Goal: Task Accomplishment & Management: Manage account settings

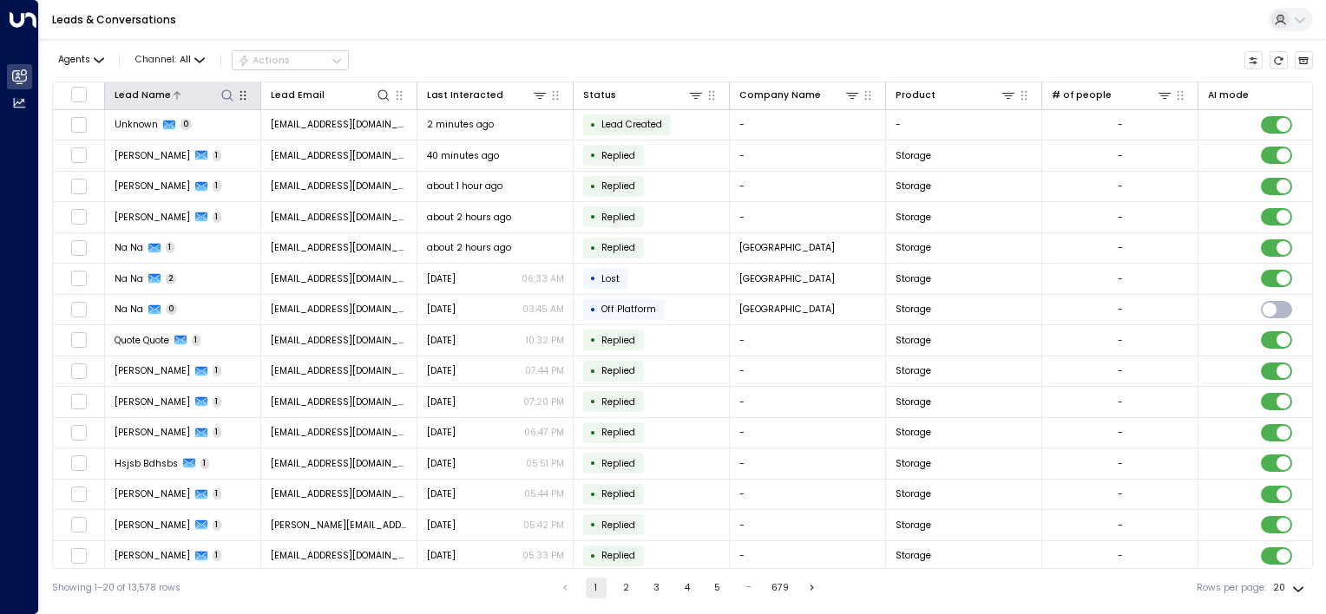
click at [229, 95] on icon at bounding box center [227, 95] width 14 height 14
type input "**********"
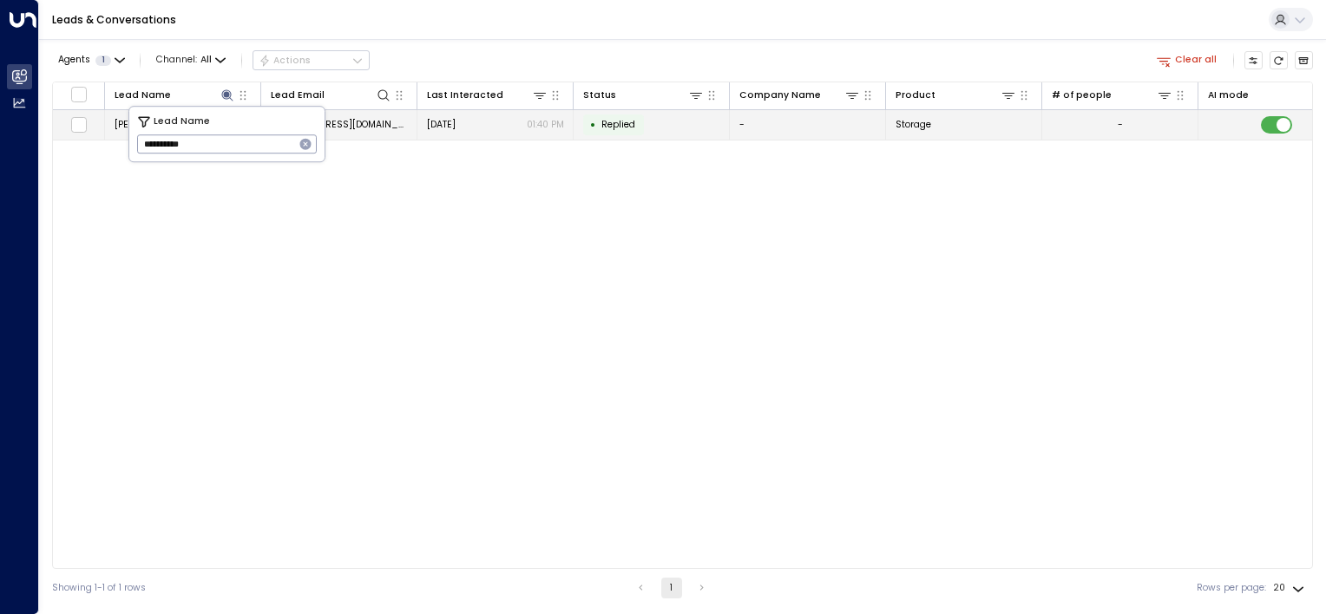
click at [383, 121] on span "[EMAIL_ADDRESS][DOMAIN_NAME]" at bounding box center [339, 124] width 137 height 13
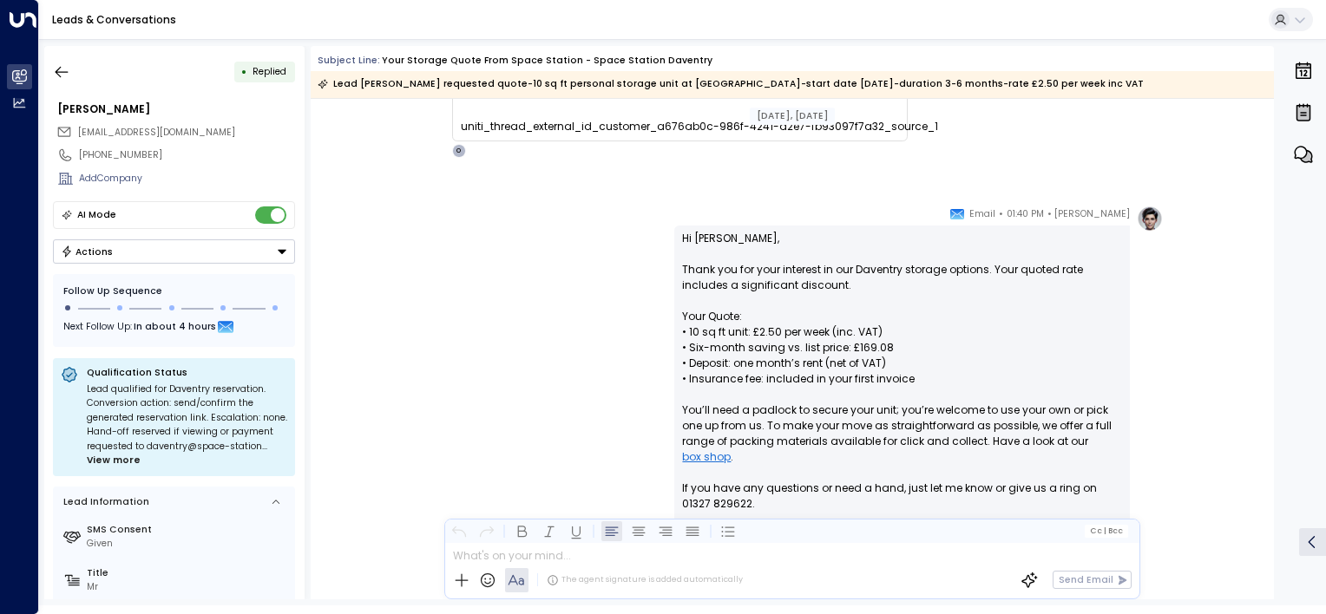
scroll to position [142, 0]
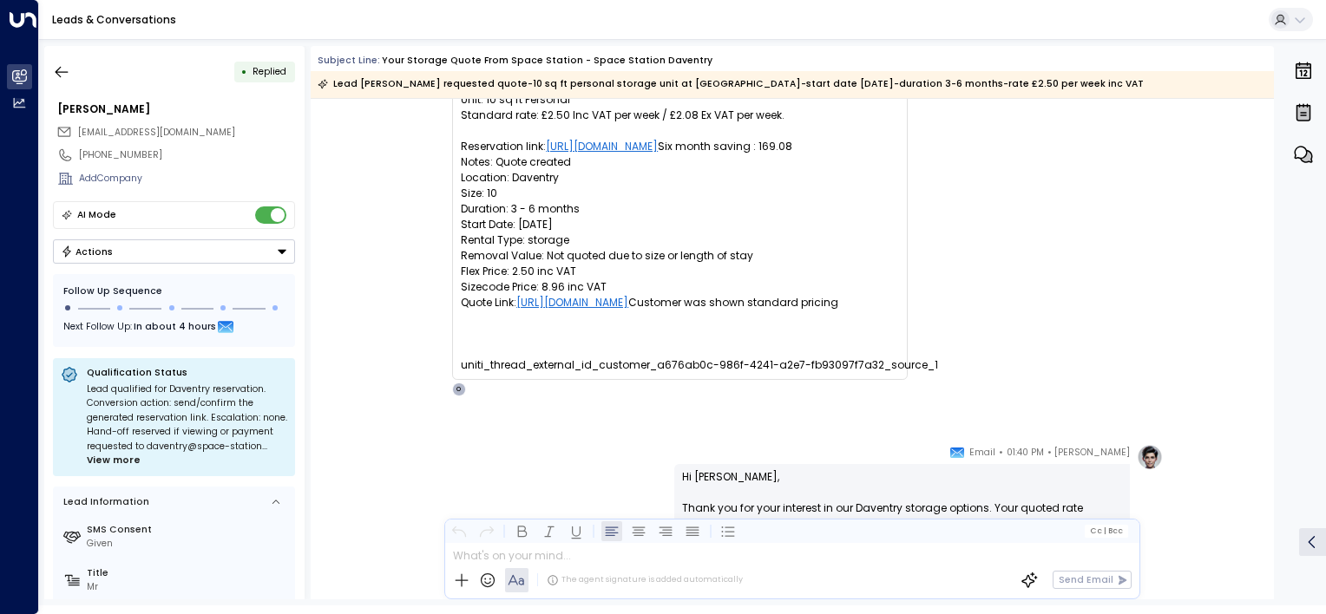
click at [134, 251] on button "Actions" at bounding box center [174, 251] width 242 height 24
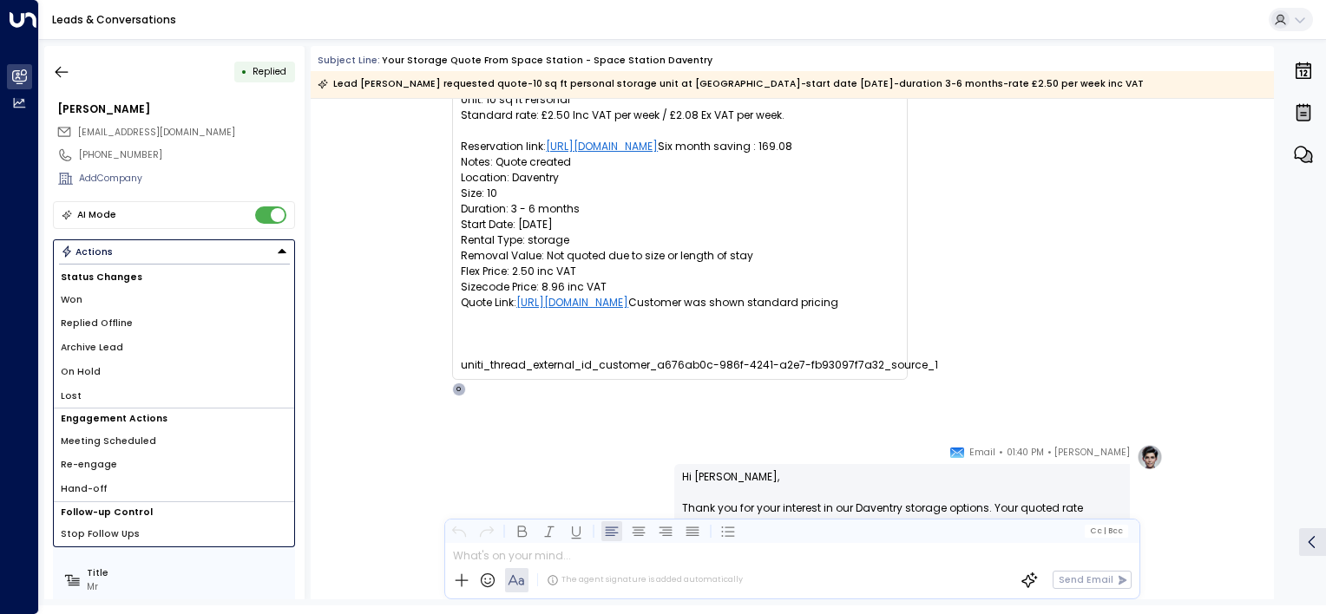
click at [83, 292] on li "Won" at bounding box center [174, 300] width 240 height 24
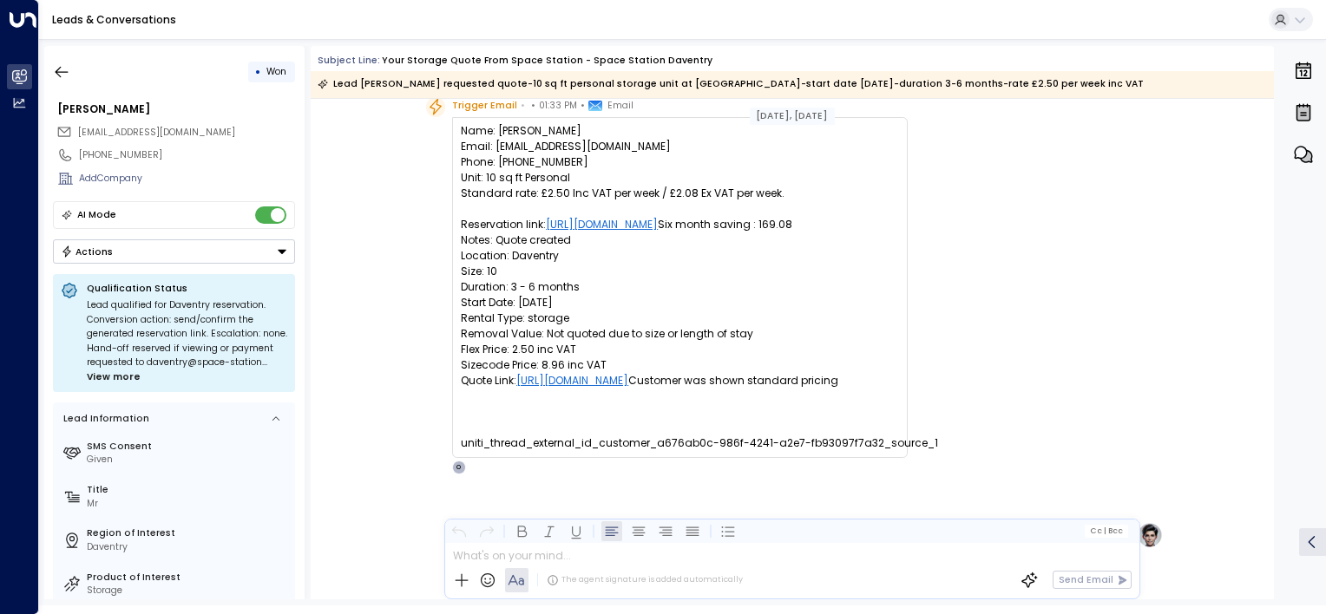
scroll to position [0, 0]
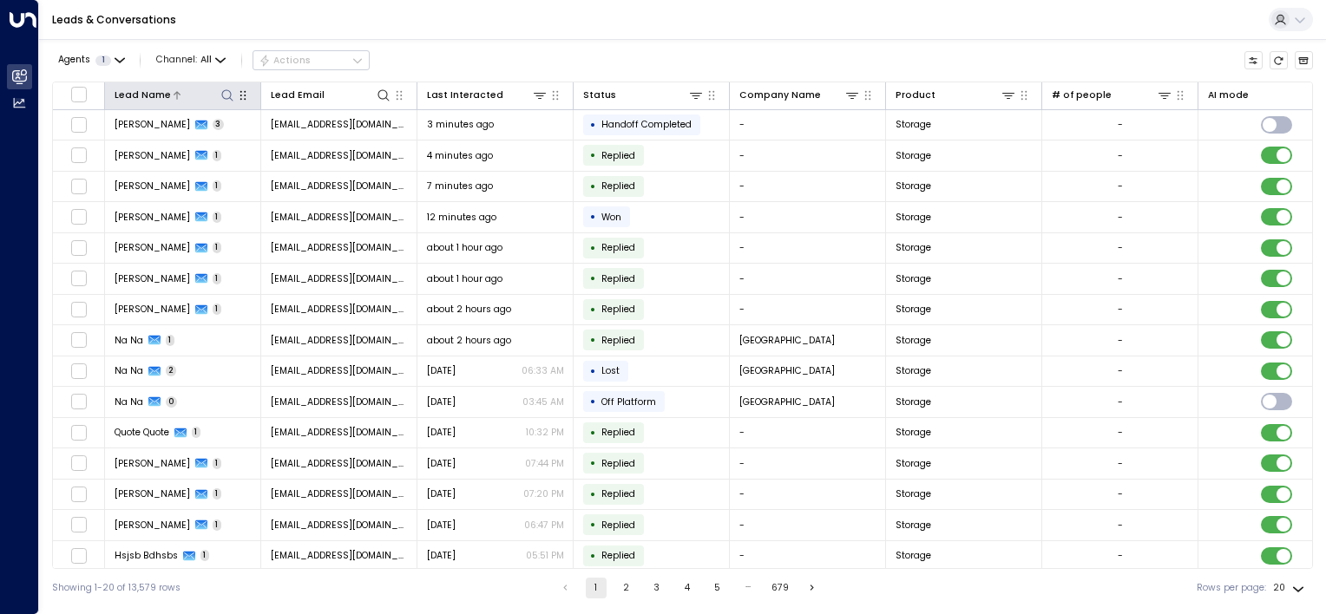
click at [232, 93] on icon at bounding box center [227, 95] width 14 height 14
type input "*"
type input "**********"
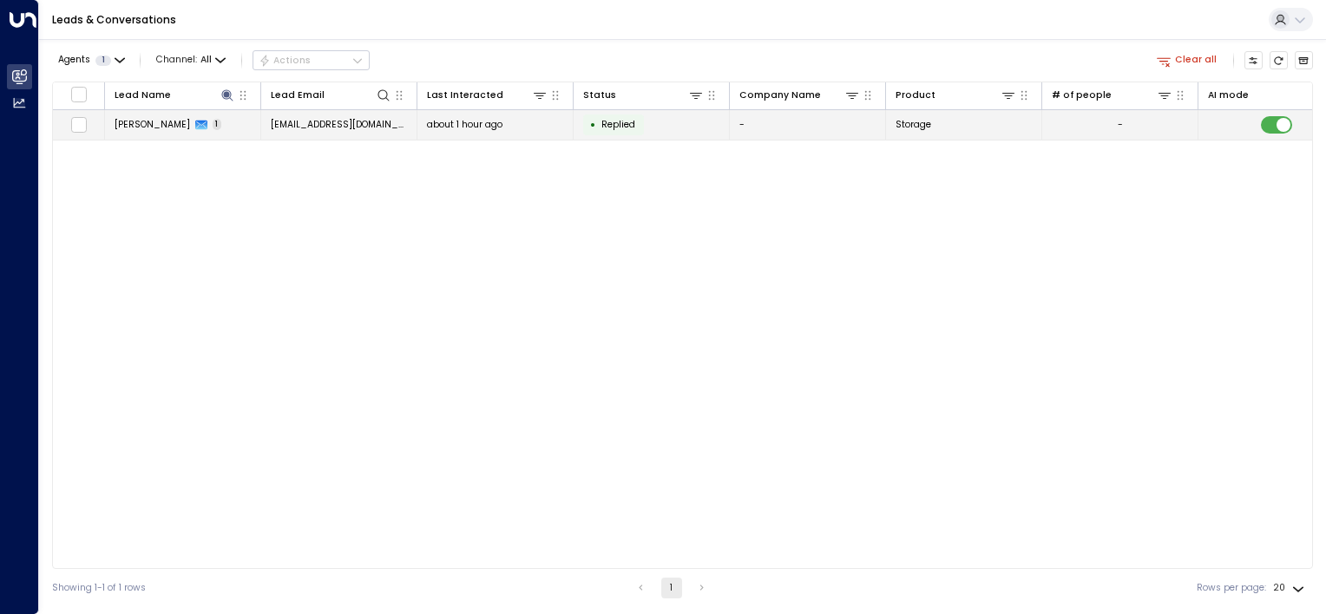
click at [406, 122] on td "[EMAIL_ADDRESS][DOMAIN_NAME]" at bounding box center [339, 125] width 156 height 30
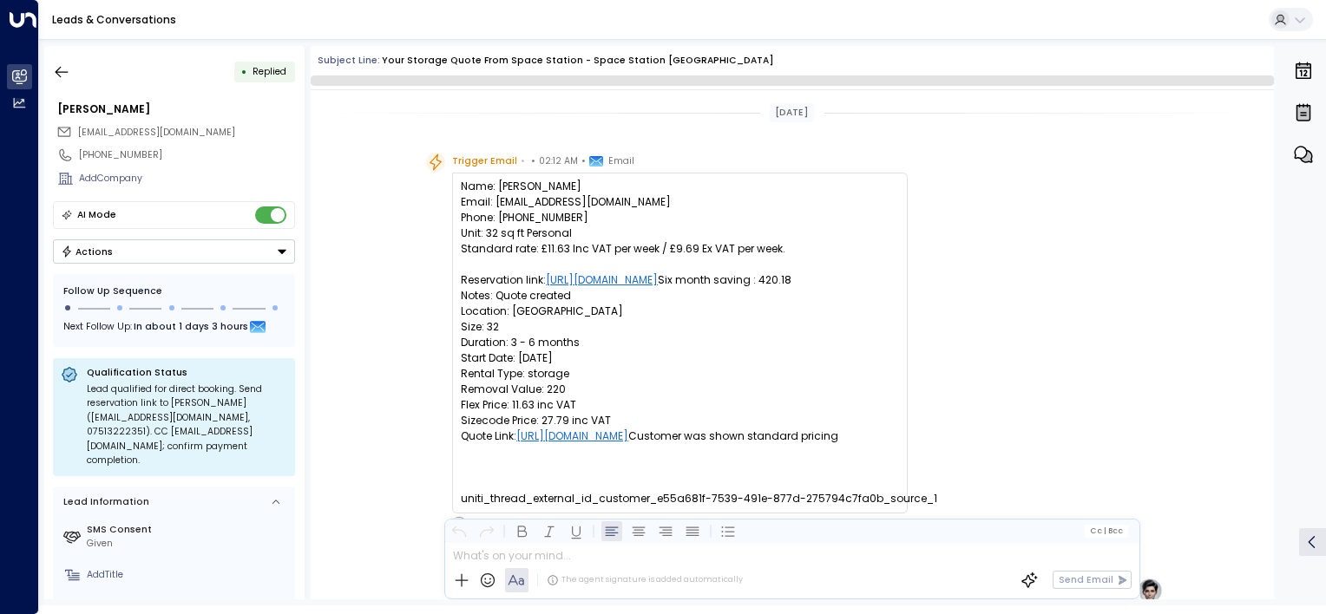
scroll to position [670, 0]
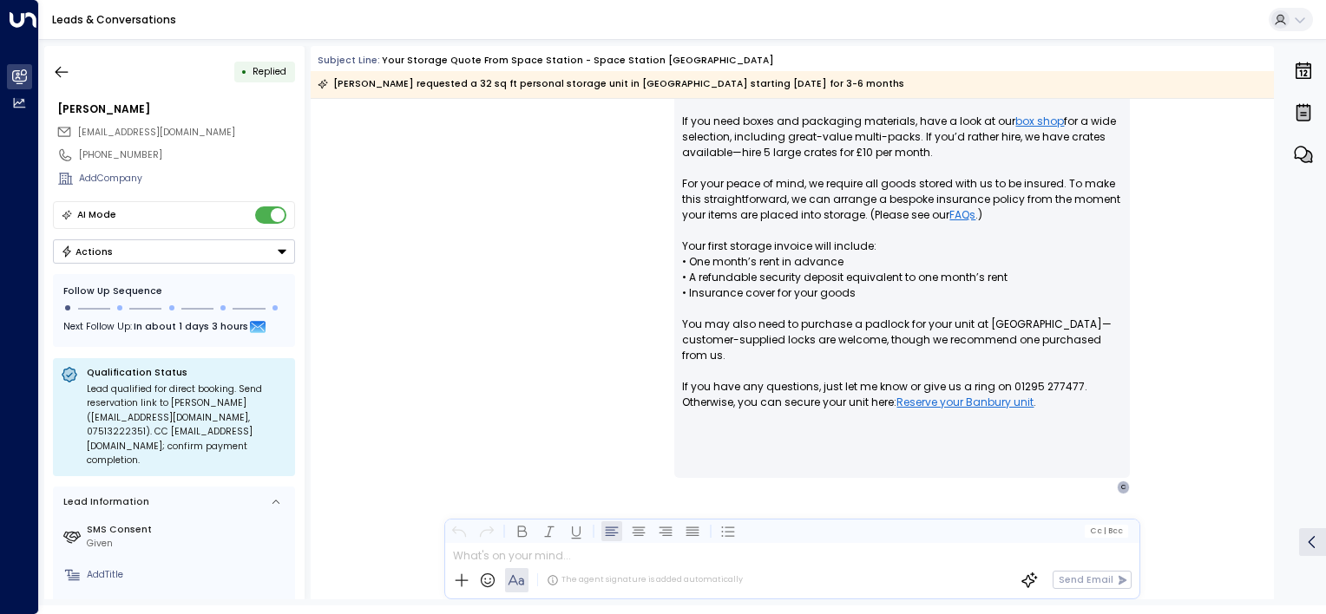
click at [212, 250] on button "Actions" at bounding box center [174, 251] width 242 height 24
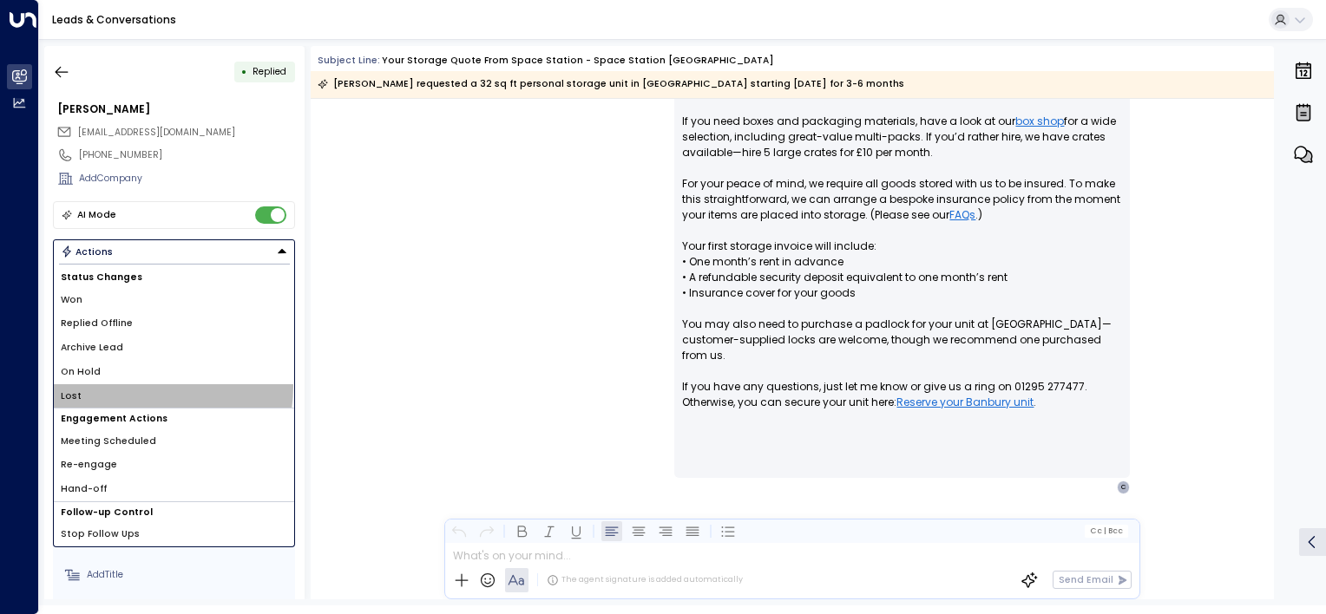
click at [135, 385] on li "Lost" at bounding box center [174, 396] width 240 height 24
